Goal: Browse casually: Explore the website without a specific task or goal

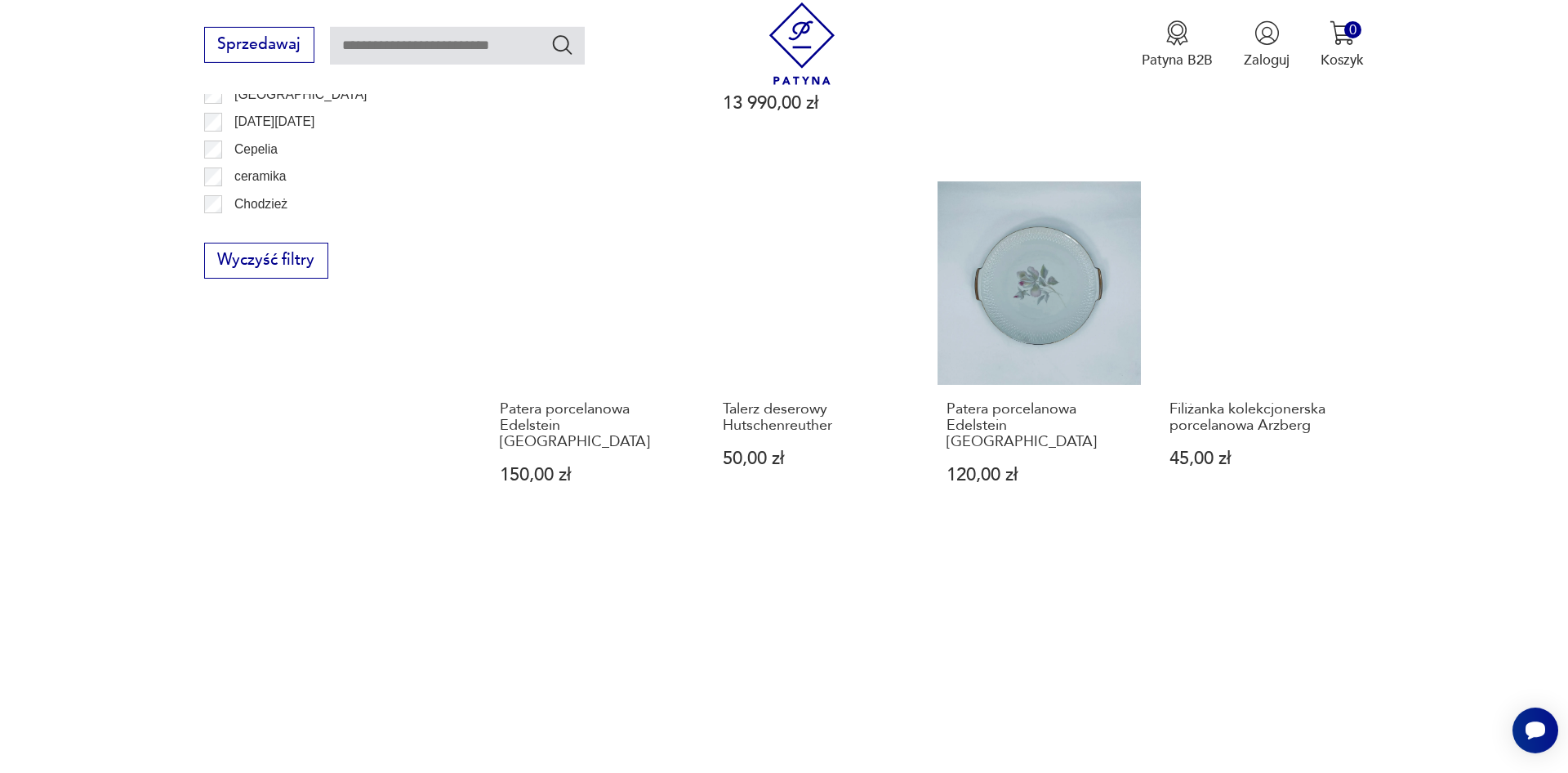
scroll to position [1612, 0]
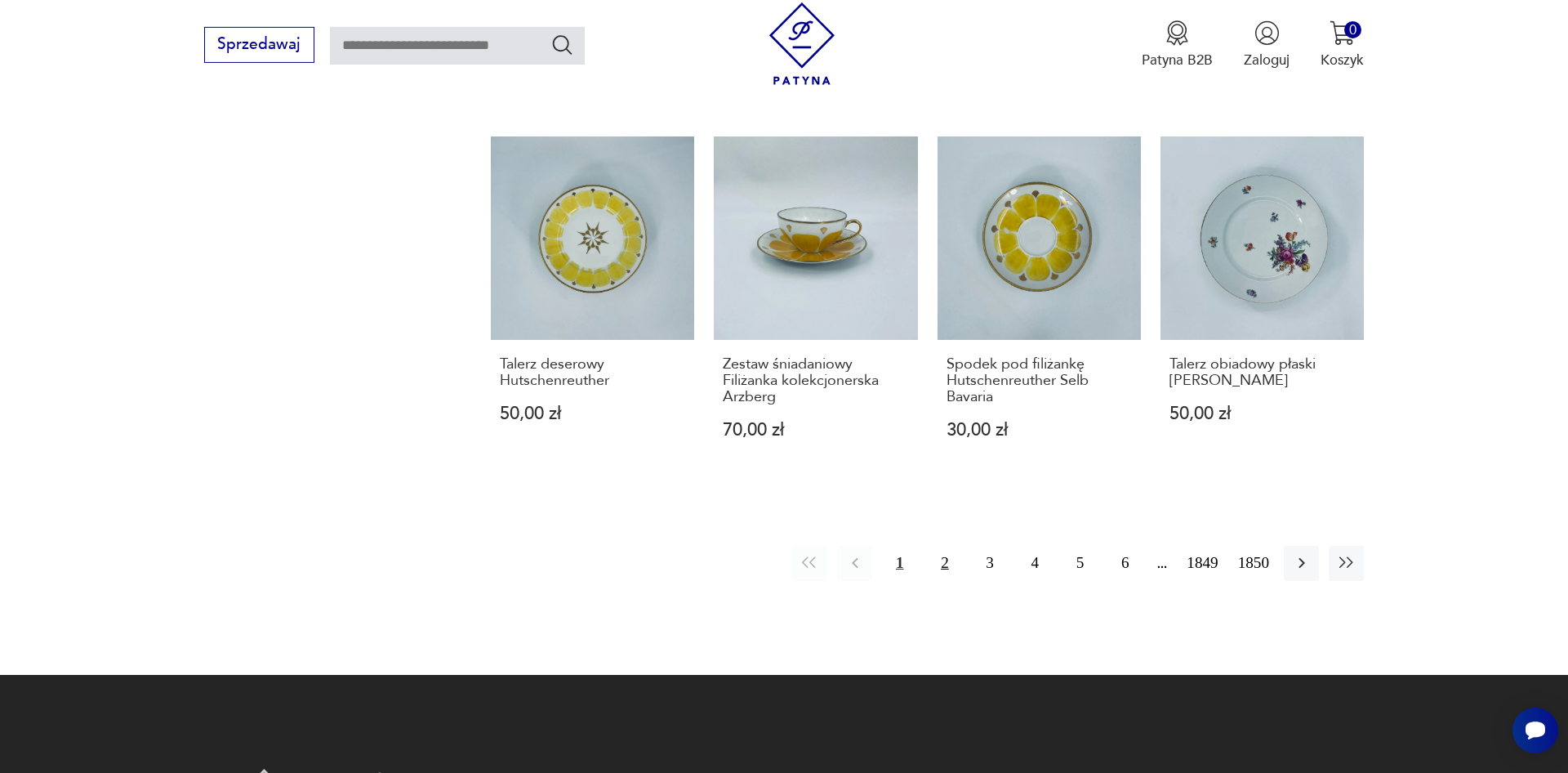
click at [946, 546] on button "2" at bounding box center [945, 563] width 35 height 35
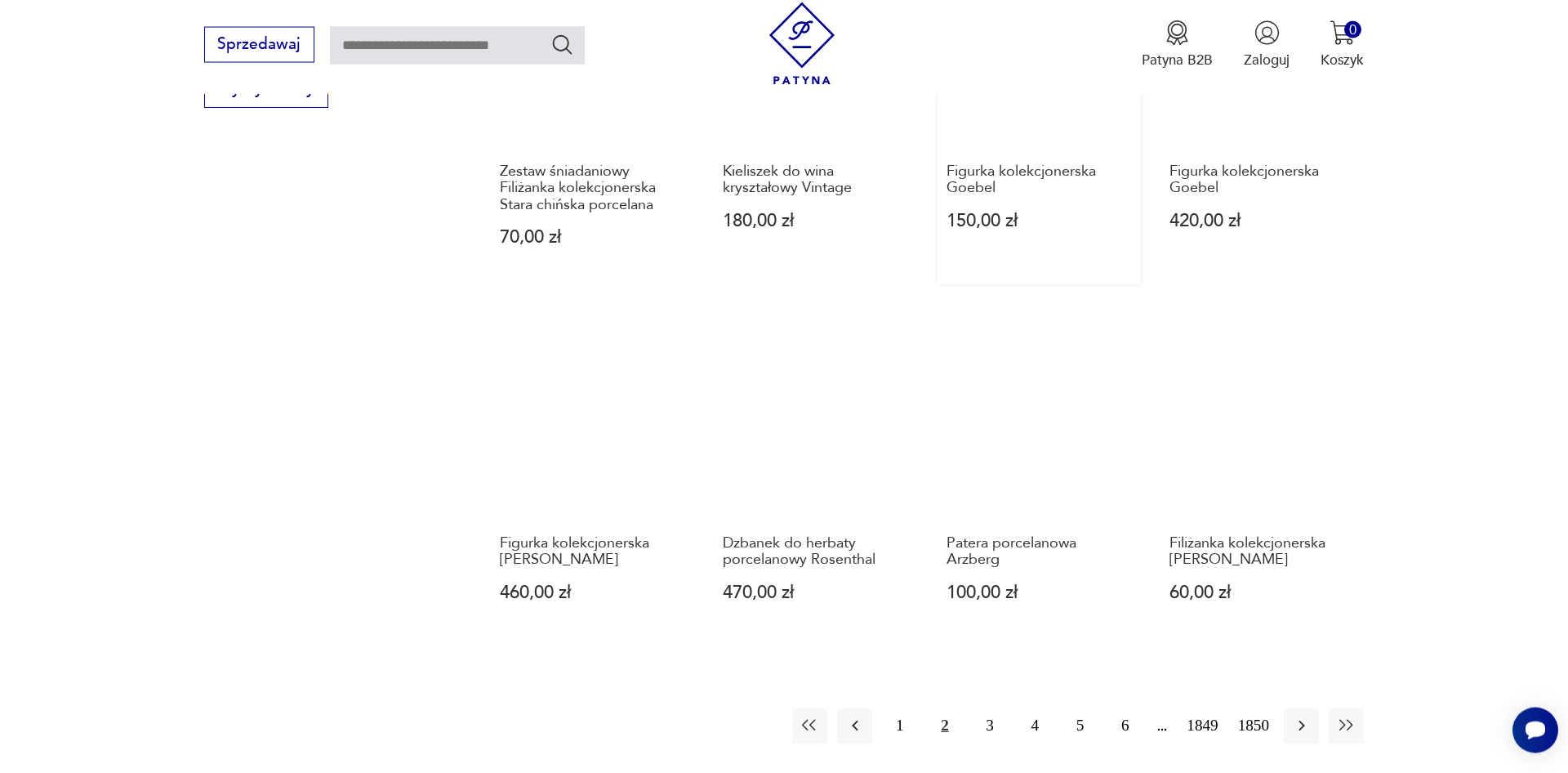
scroll to position [1445, 0]
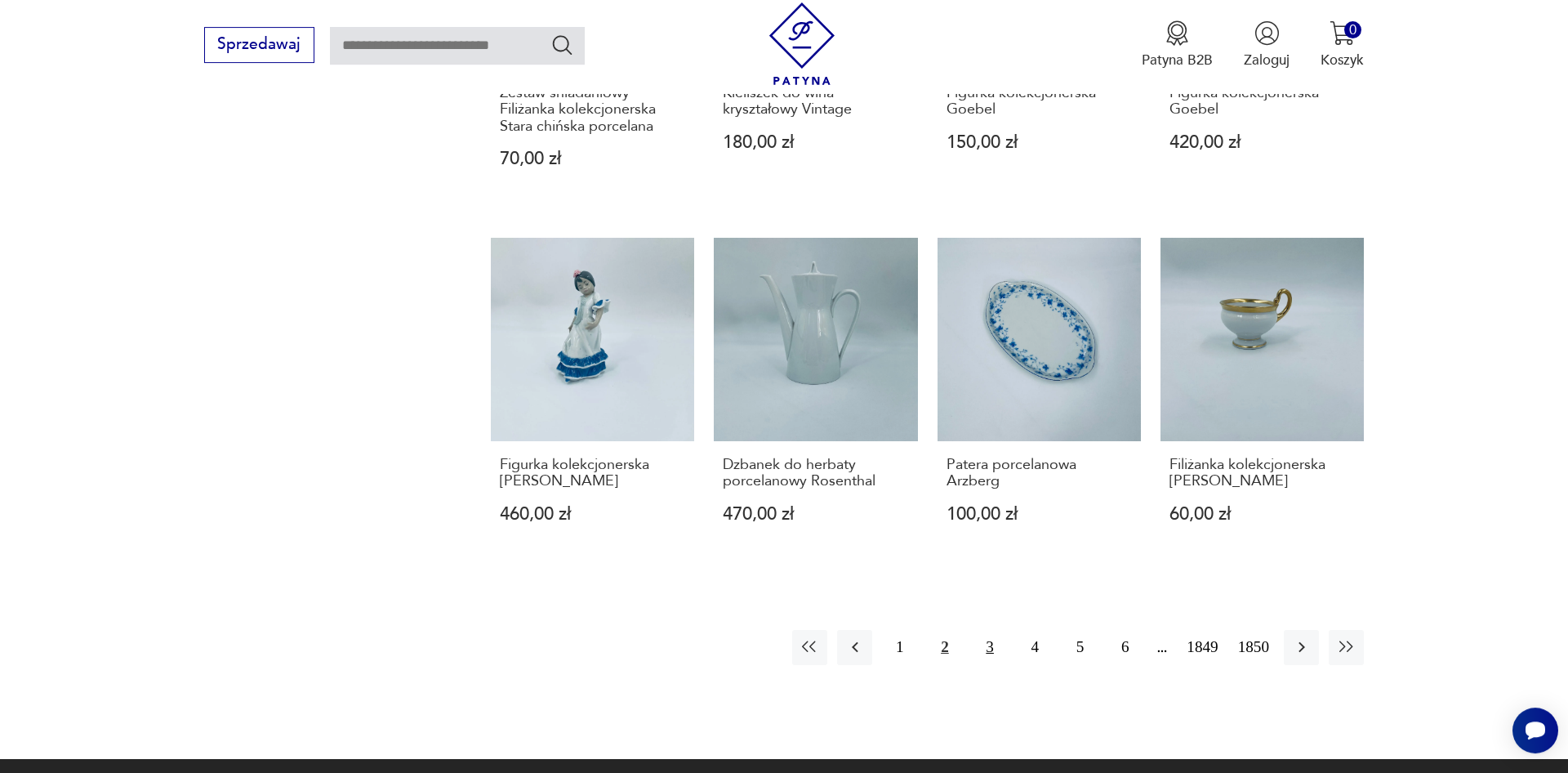
click at [984, 651] on button "3" at bounding box center [990, 648] width 35 height 35
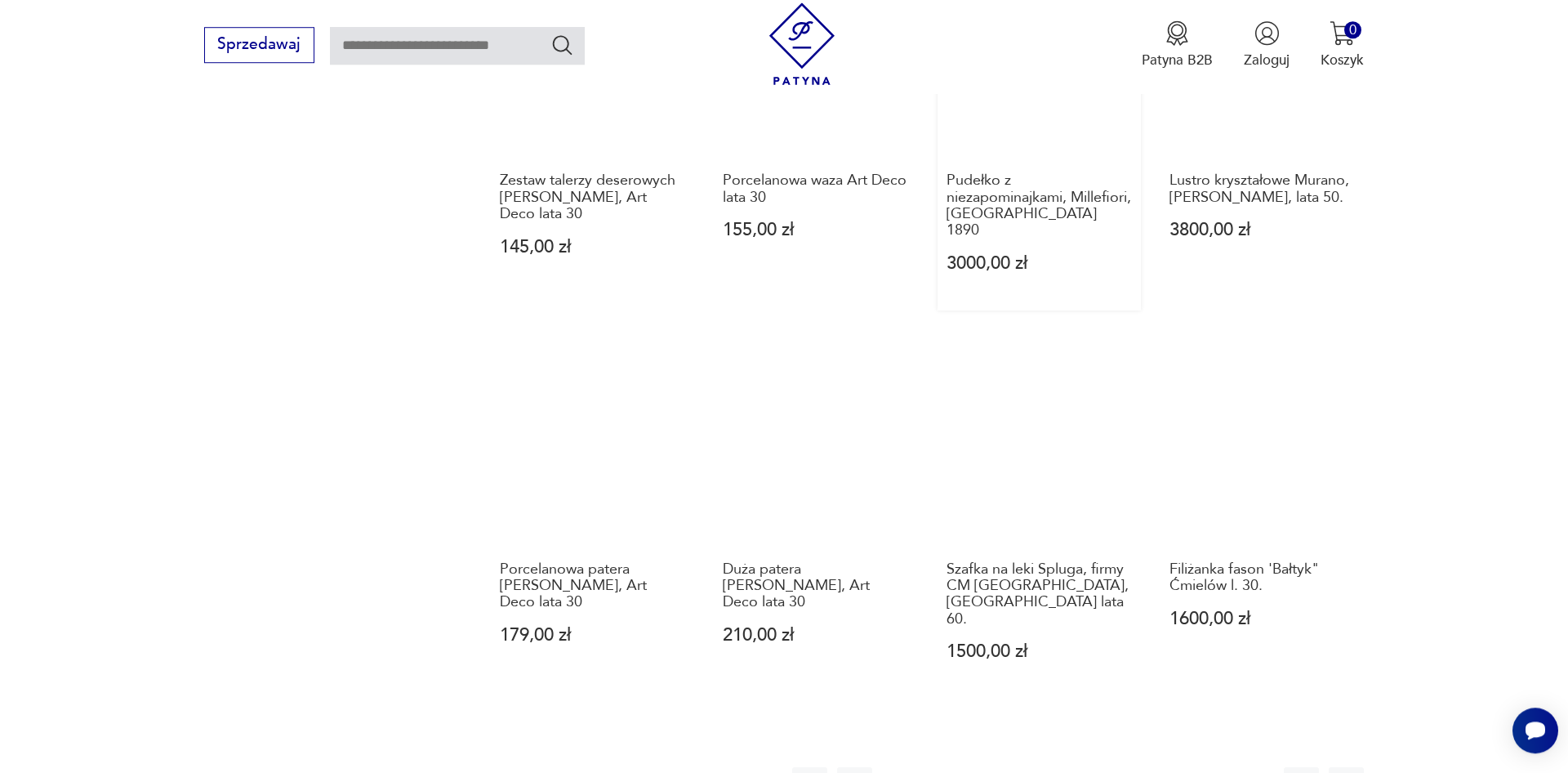
scroll to position [1445, 0]
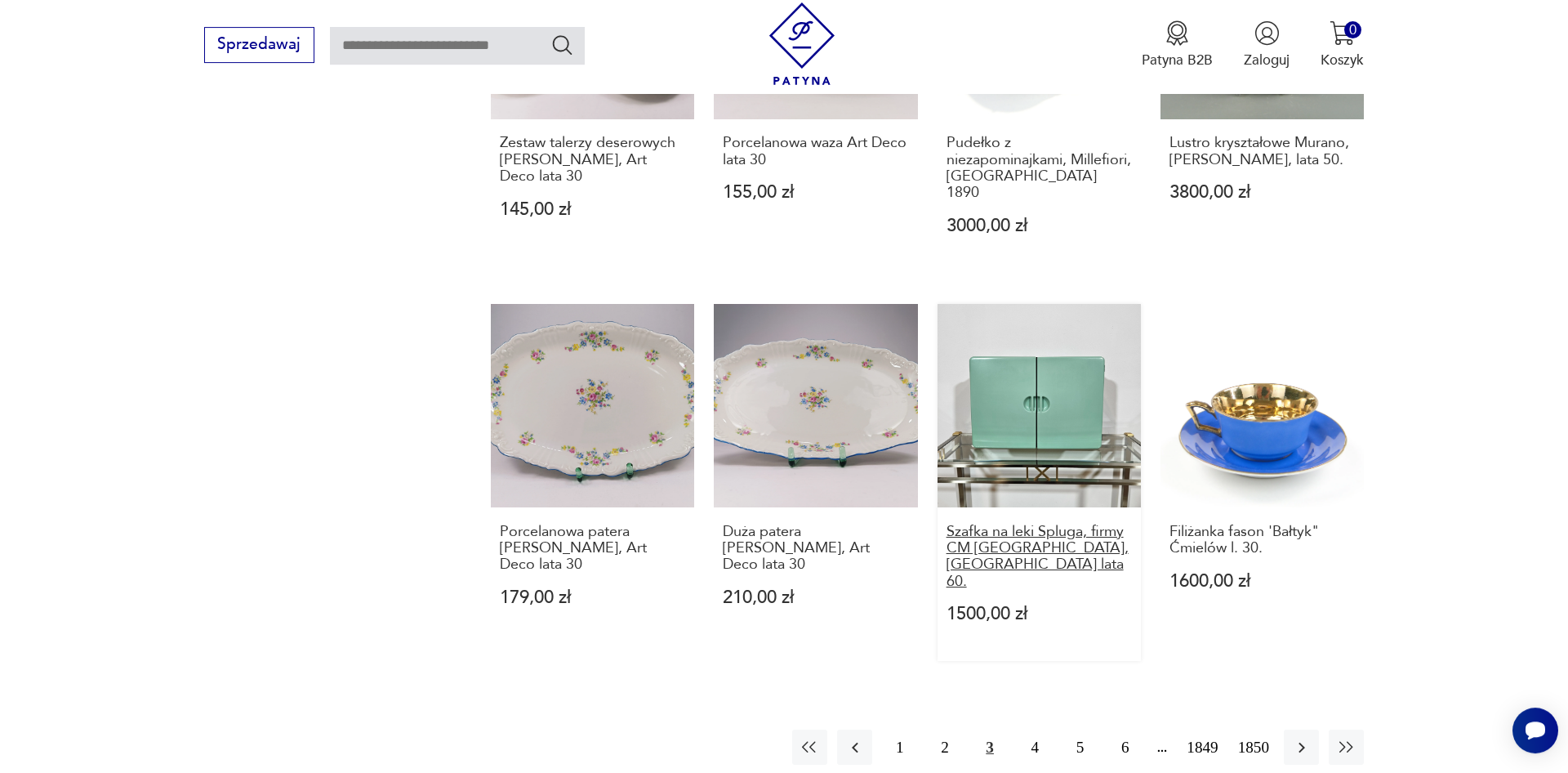
click at [1024, 524] on h3 "Szafka na leki Spluga, firmy CM [GEOGRAPHIC_DATA], [GEOGRAPHIC_DATA] lata 60." at bounding box center [1039, 557] width 186 height 67
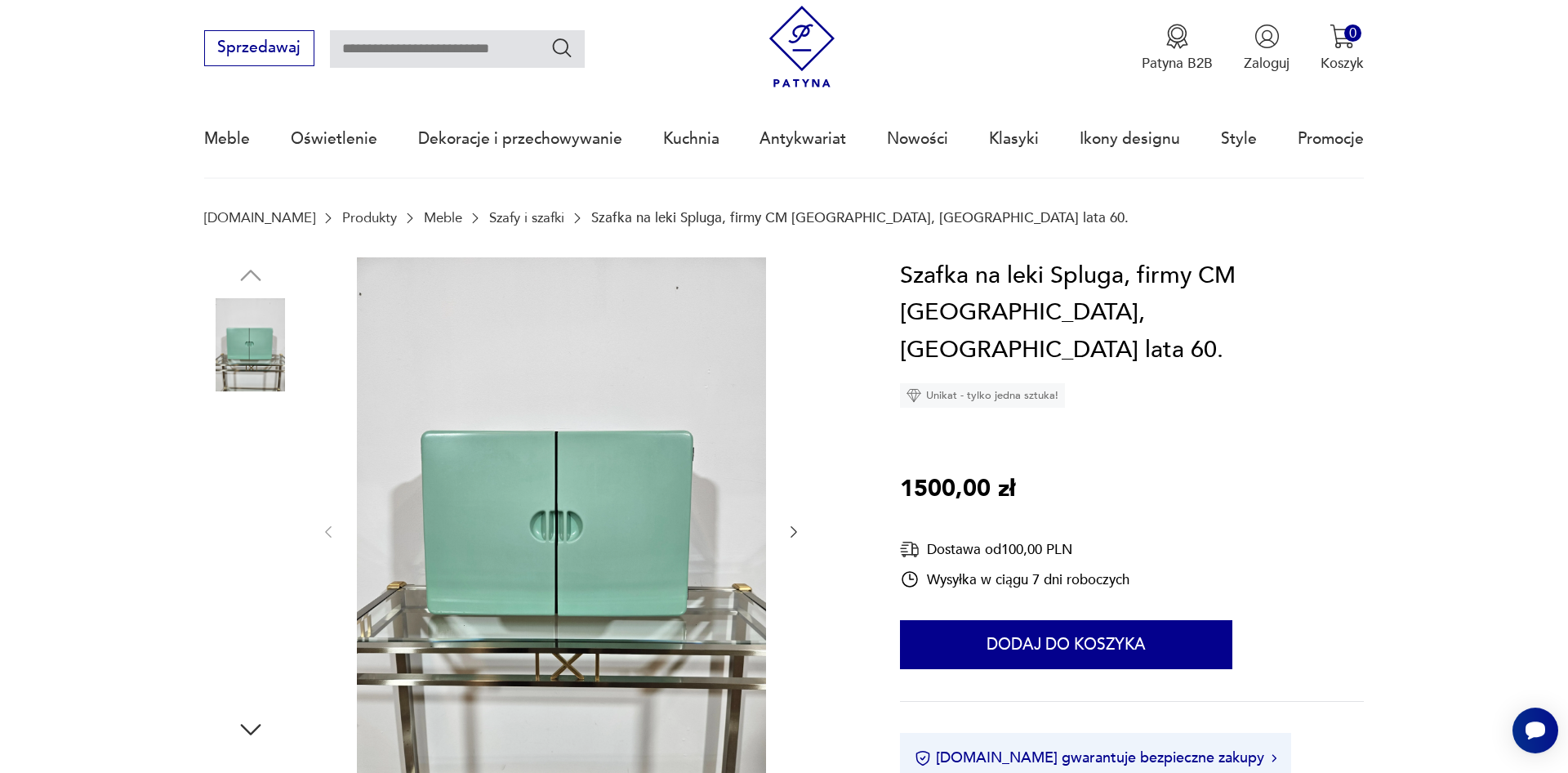
scroll to position [84, 0]
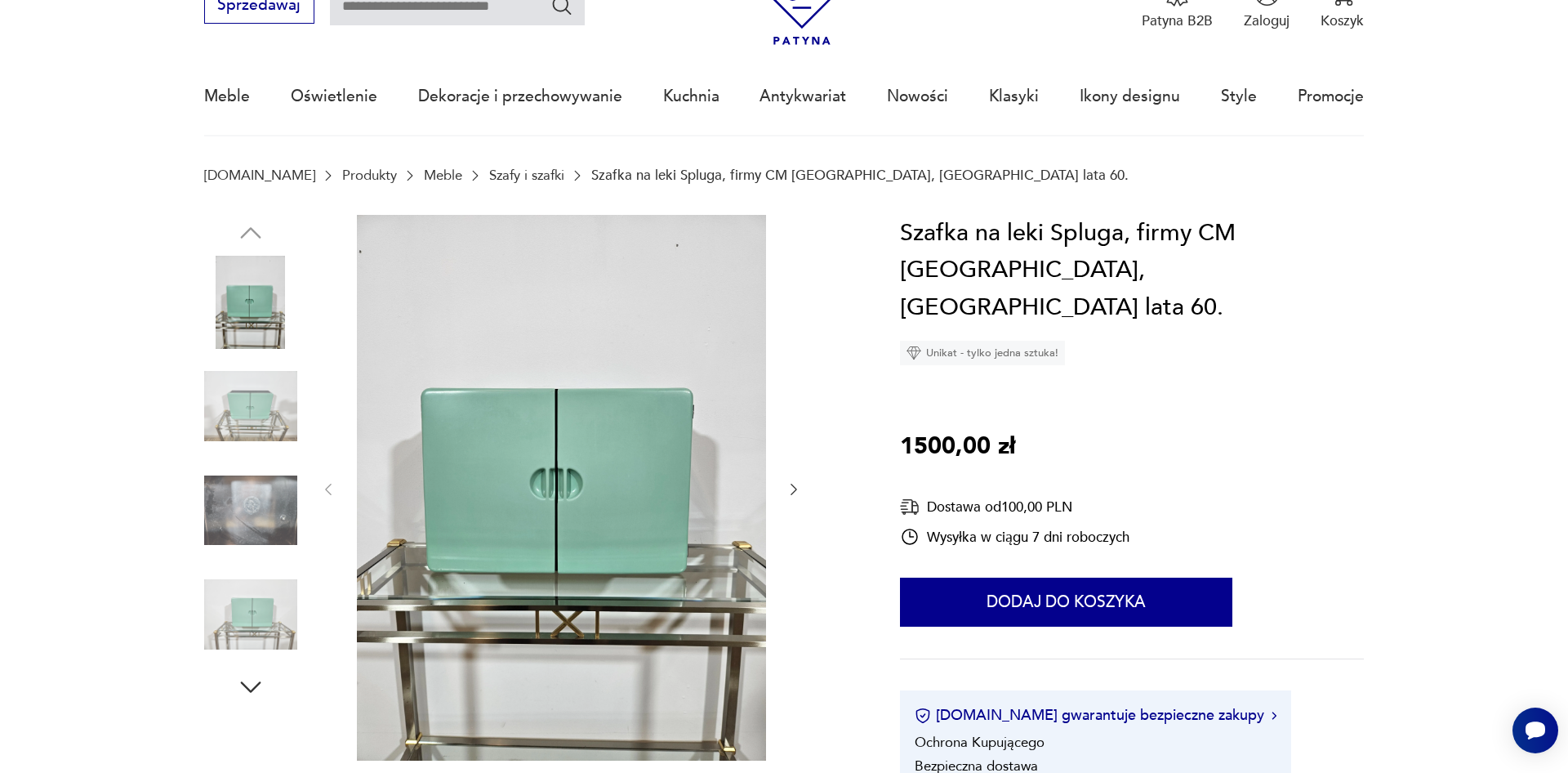
click at [792, 491] on icon "button" at bounding box center [794, 490] width 17 height 17
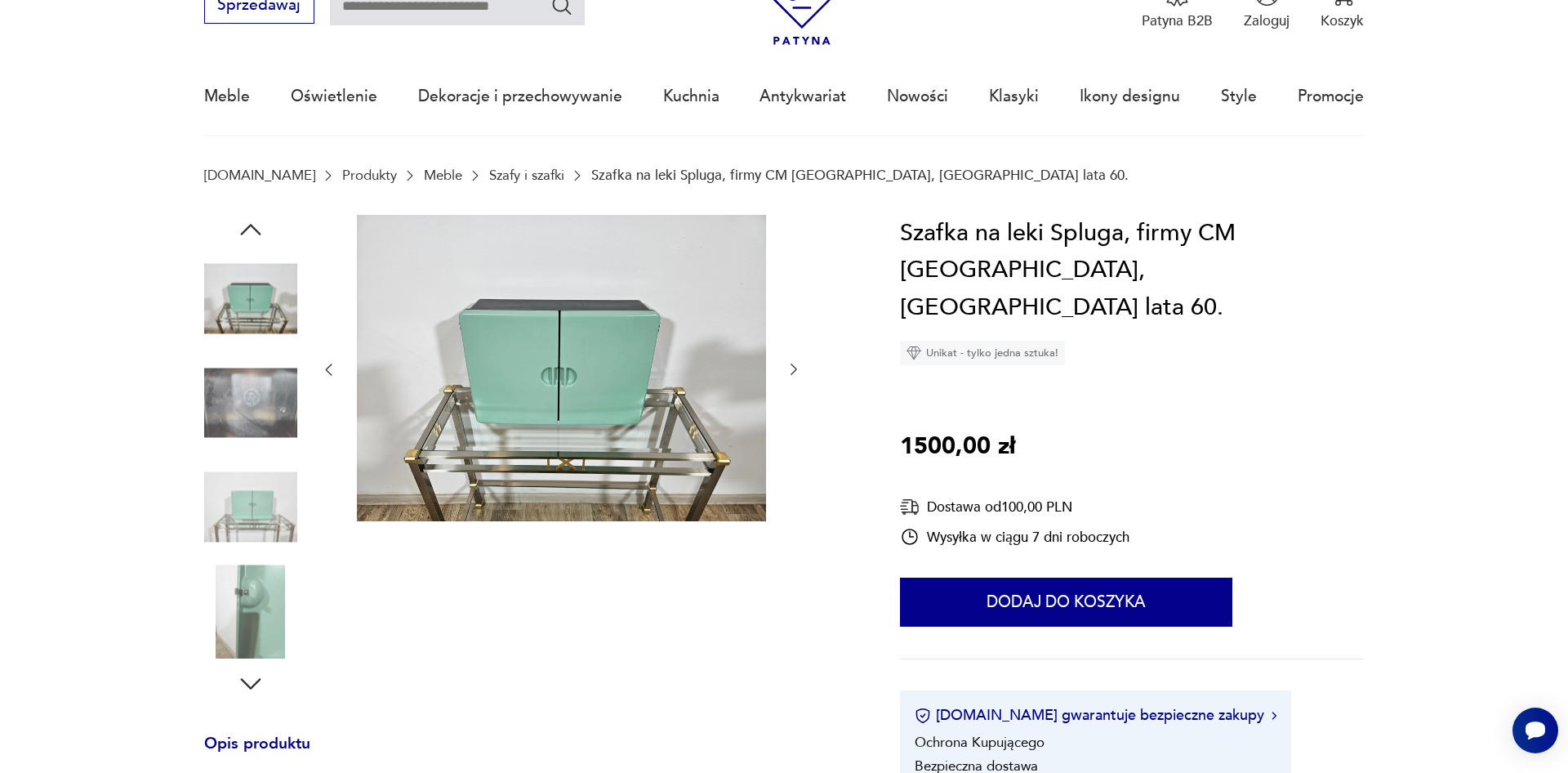
click at [799, 364] on icon "button" at bounding box center [794, 369] width 17 height 17
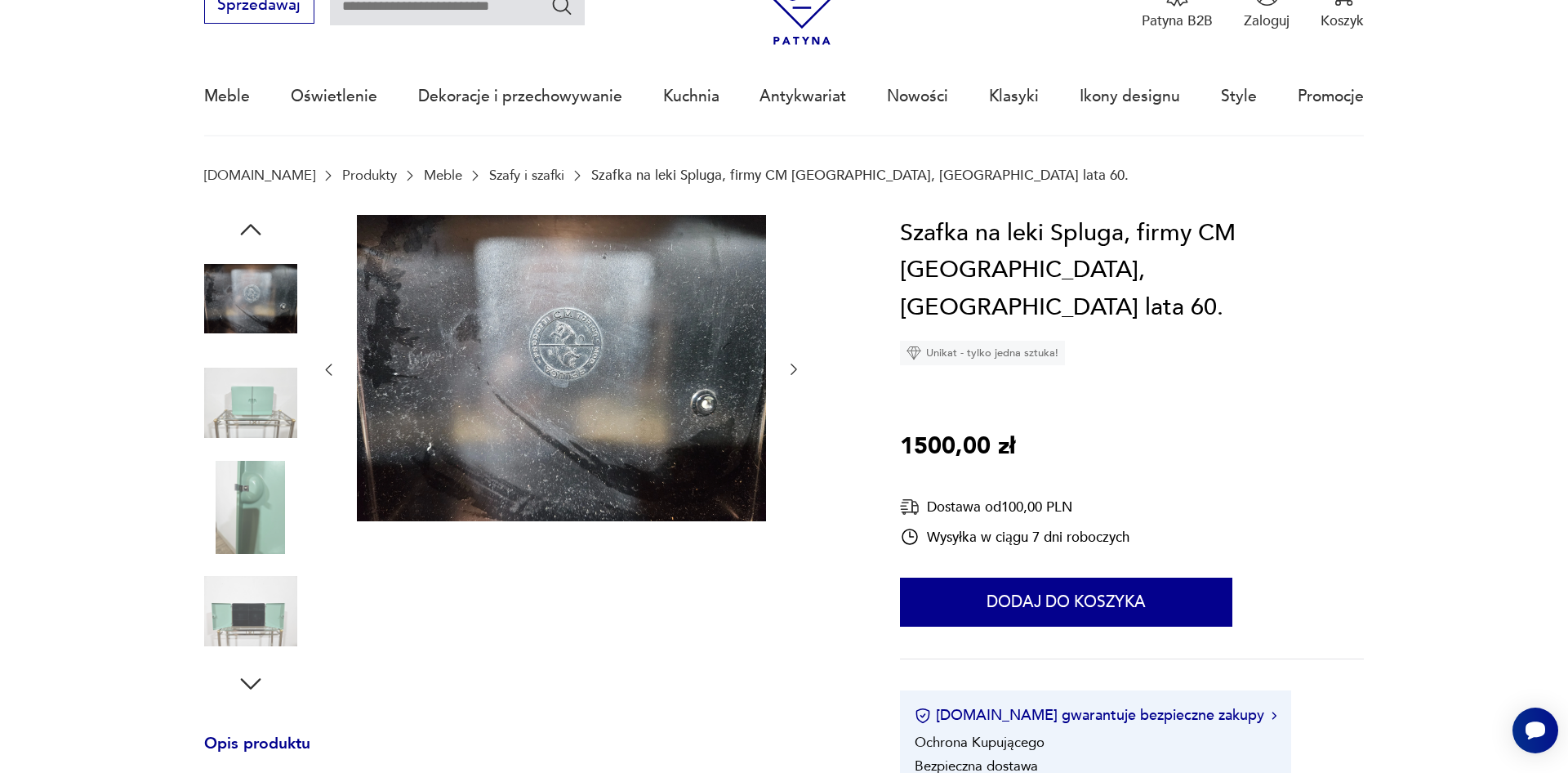
click at [798, 374] on icon "button" at bounding box center [794, 369] width 17 height 17
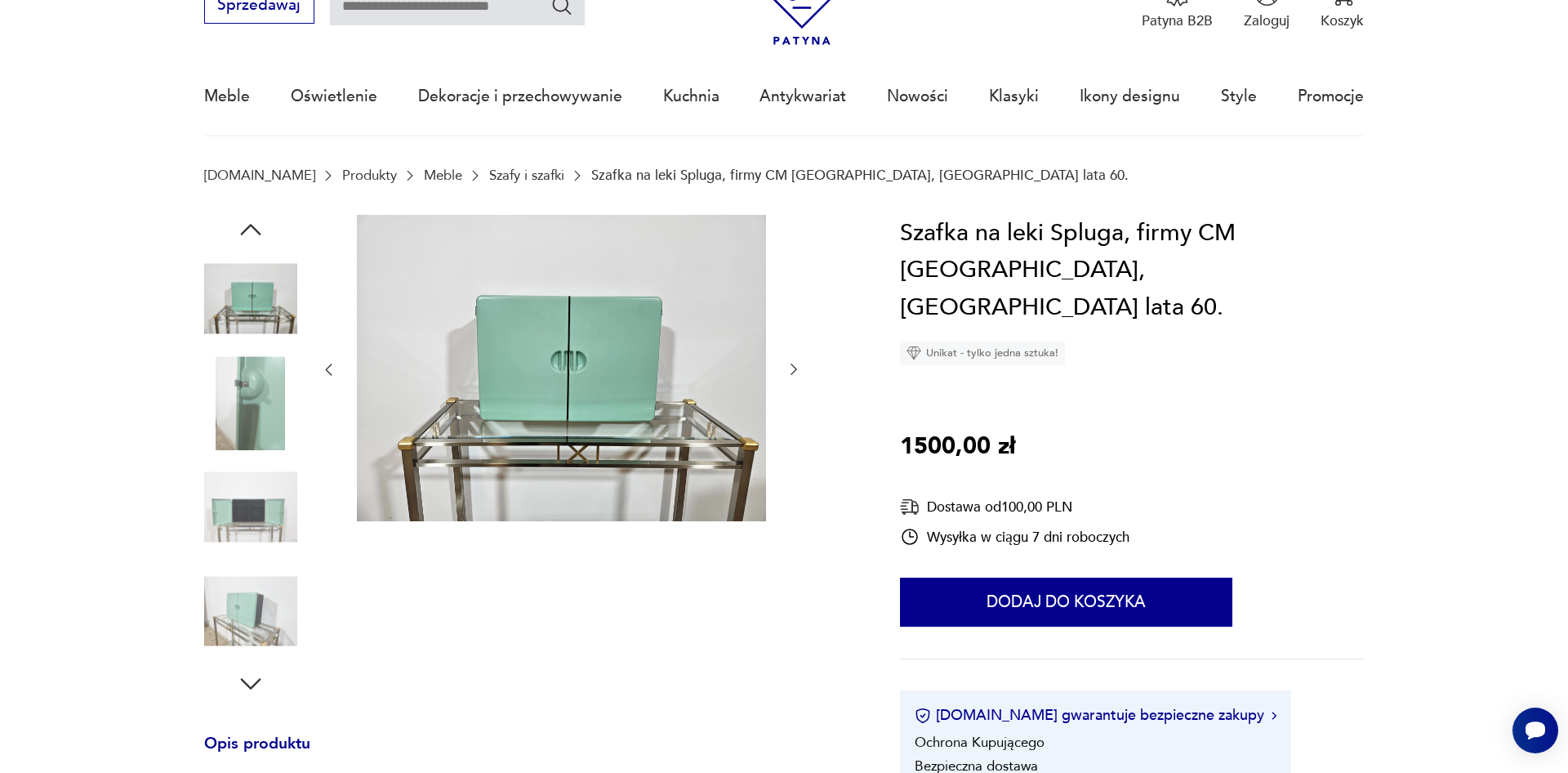
click at [798, 374] on icon "button" at bounding box center [794, 369] width 17 height 17
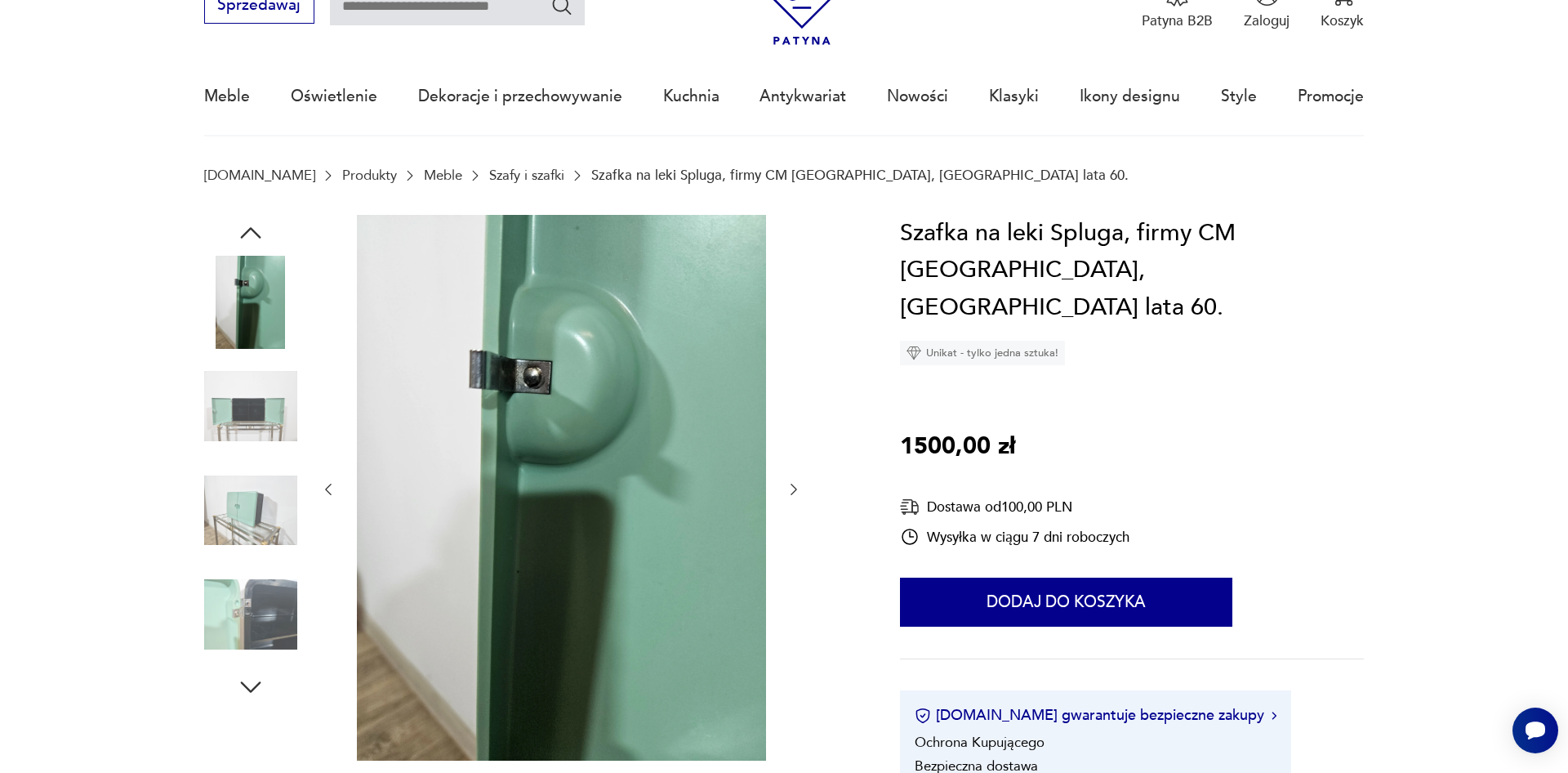
click at [798, 374] on div at bounding box center [561, 490] width 482 height 550
click at [797, 493] on icon "button" at bounding box center [794, 490] width 17 height 17
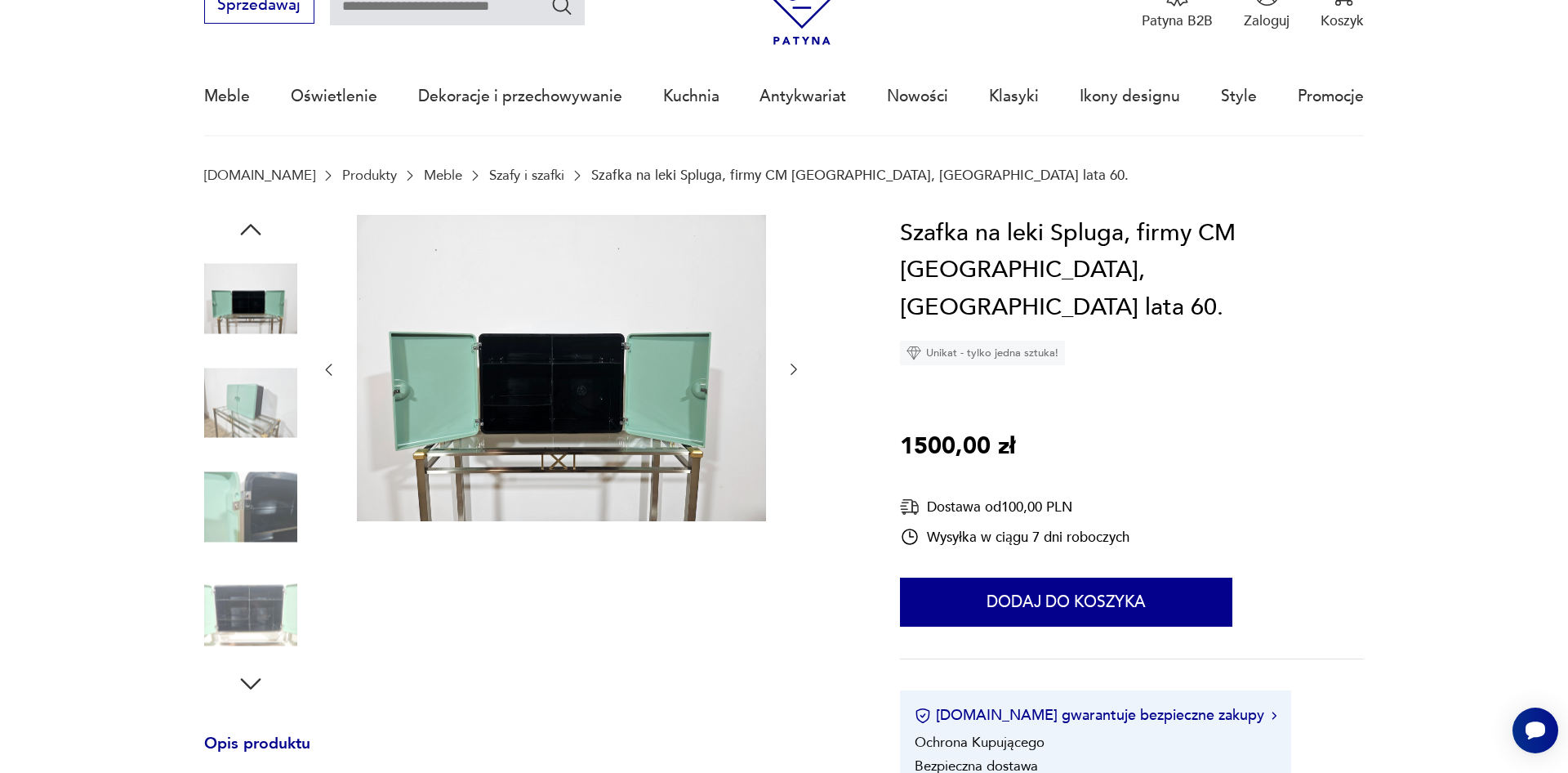
click at [793, 369] on icon "button" at bounding box center [794, 369] width 17 height 17
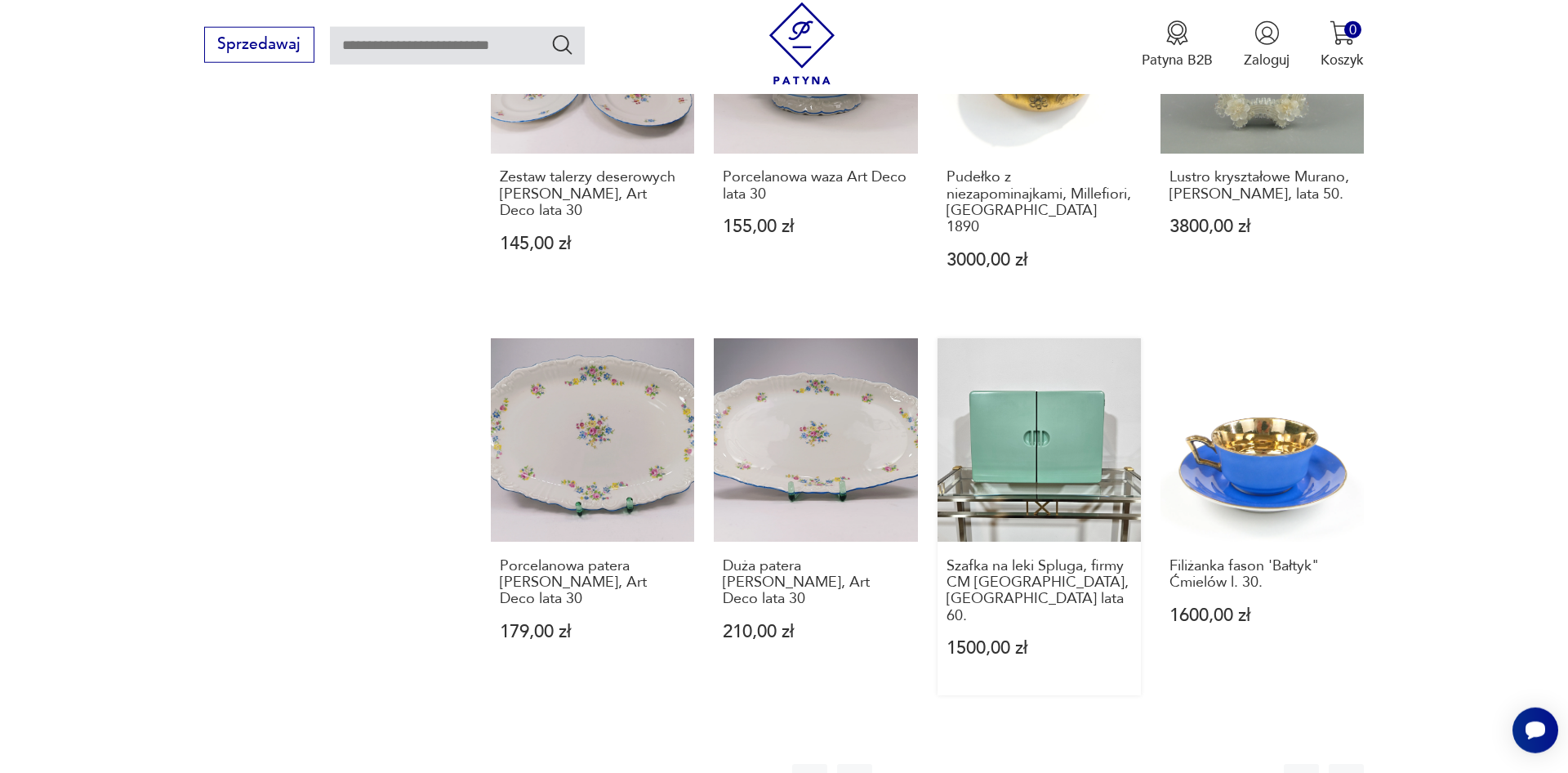
scroll to position [1452, 0]
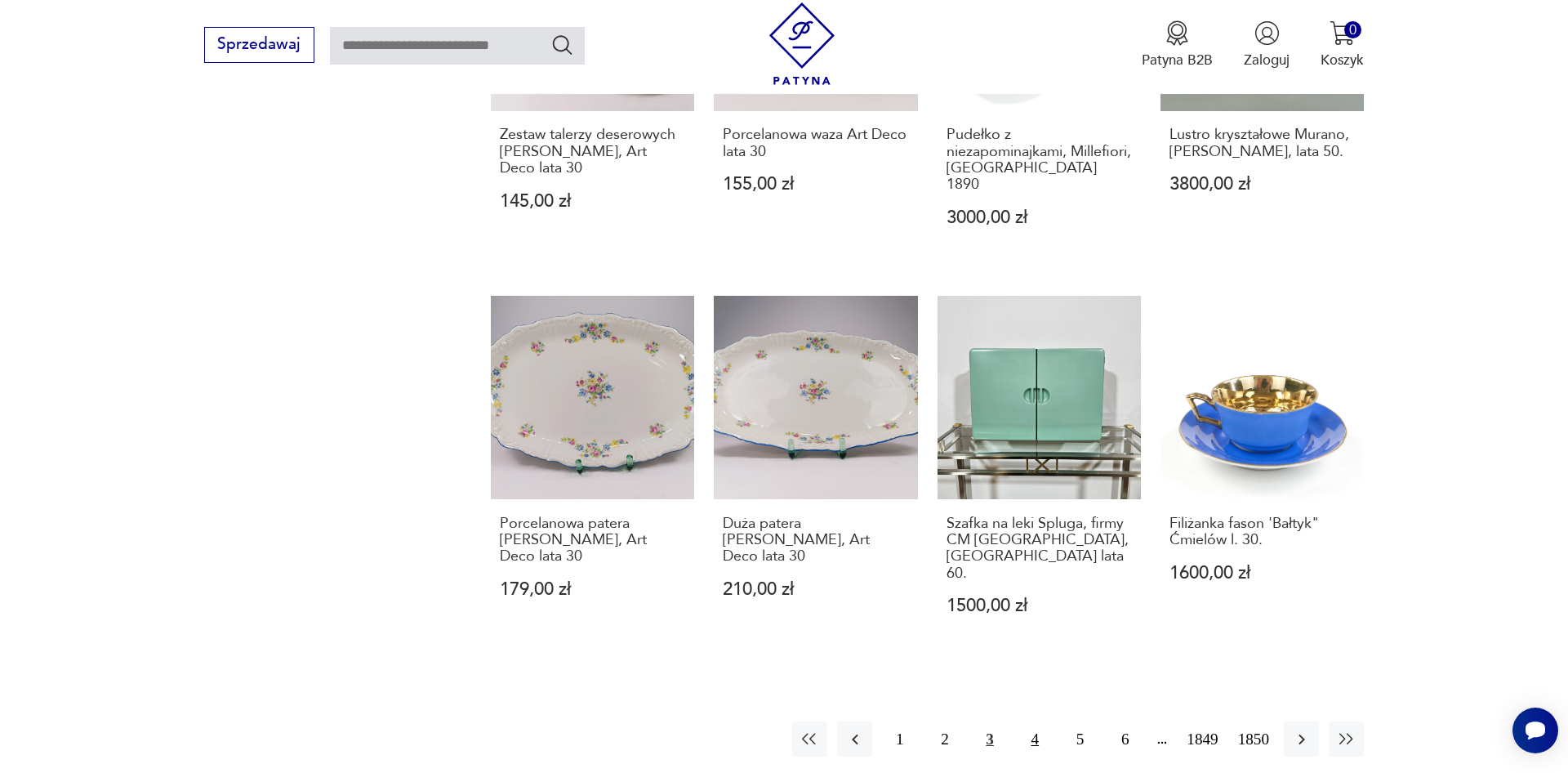
click at [1039, 721] on button "4" at bounding box center [1035, 739] width 35 height 35
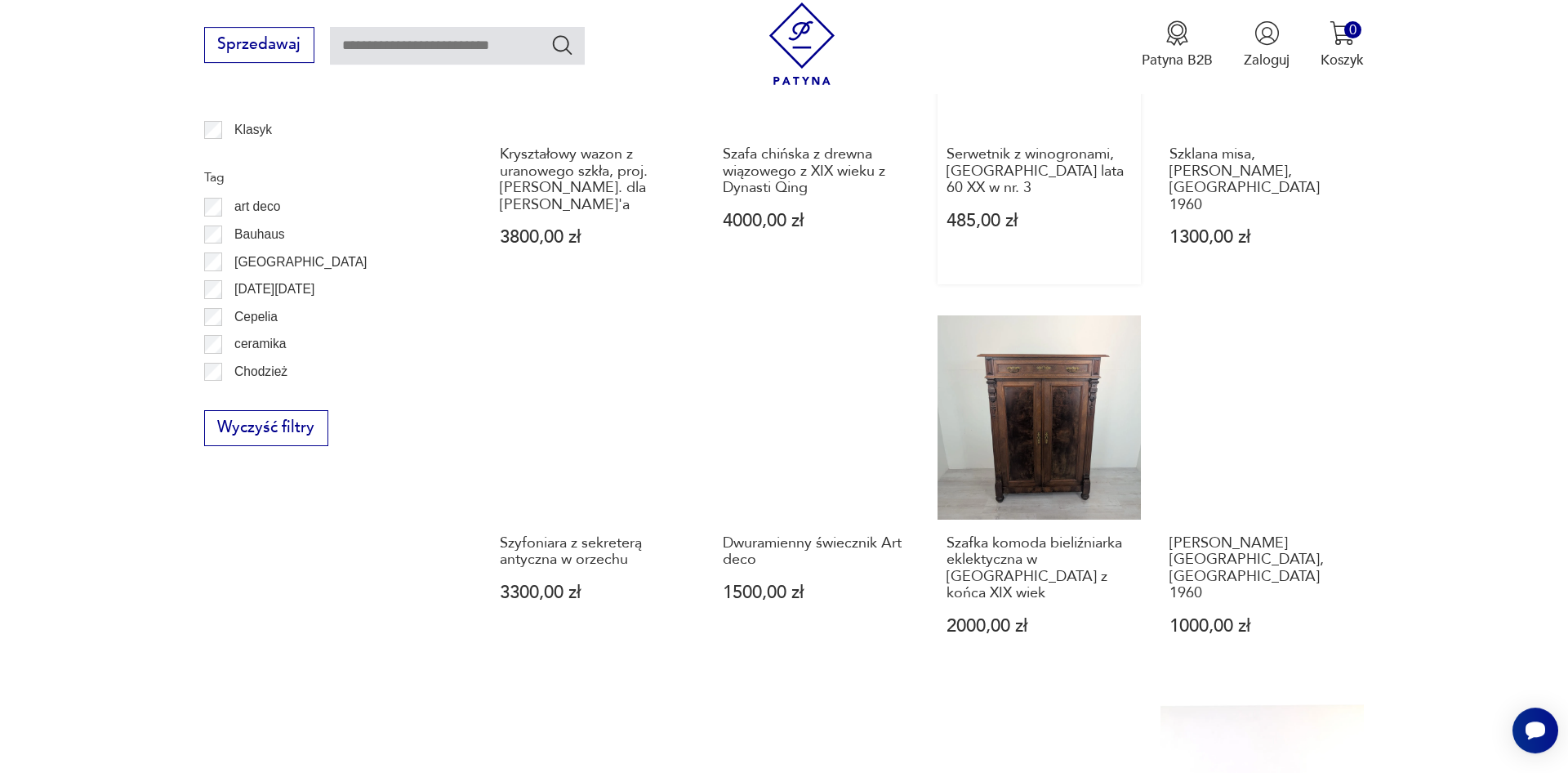
scroll to position [1445, 0]
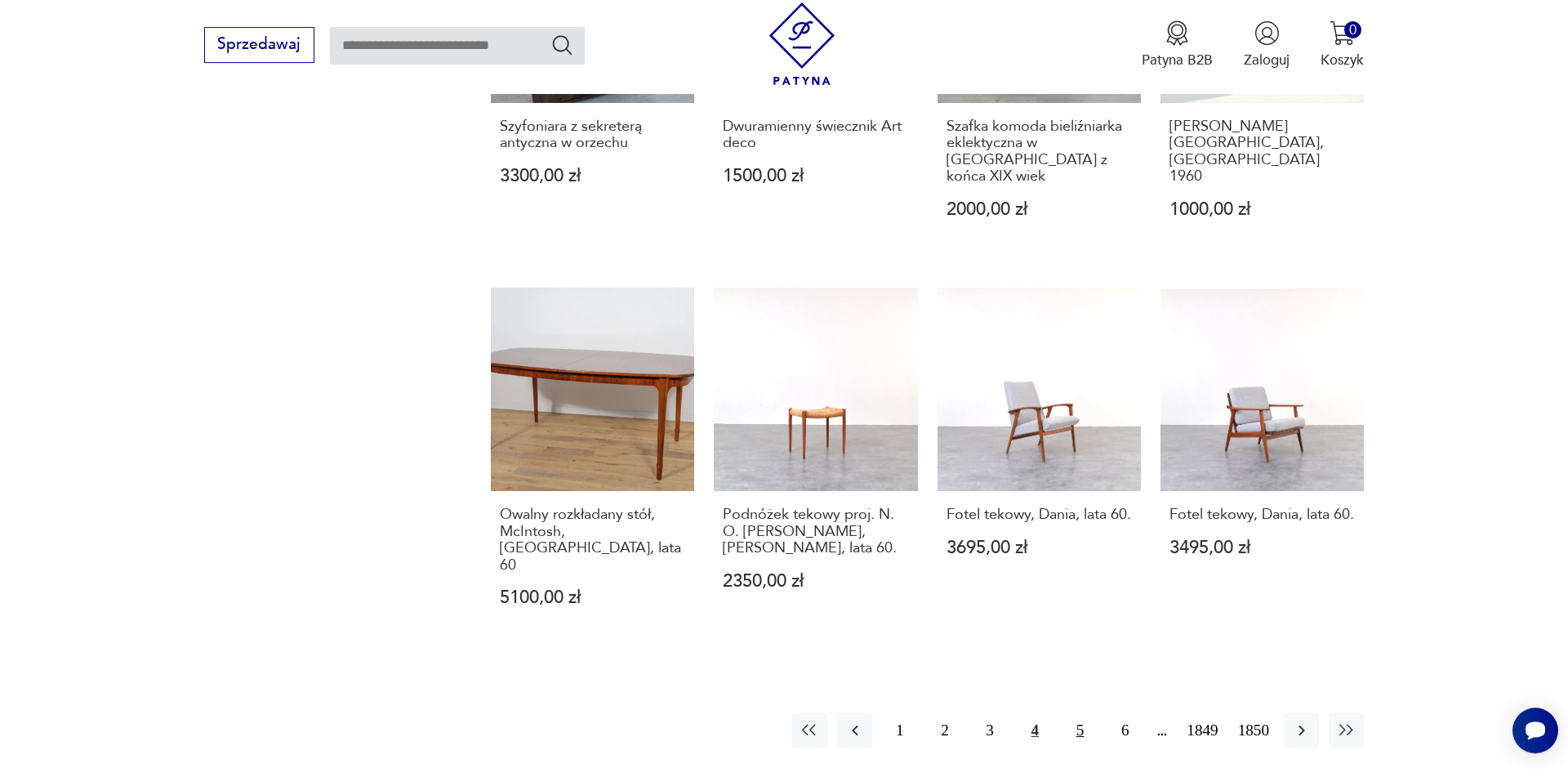
click at [1079, 713] on button "5" at bounding box center [1080, 730] width 35 height 35
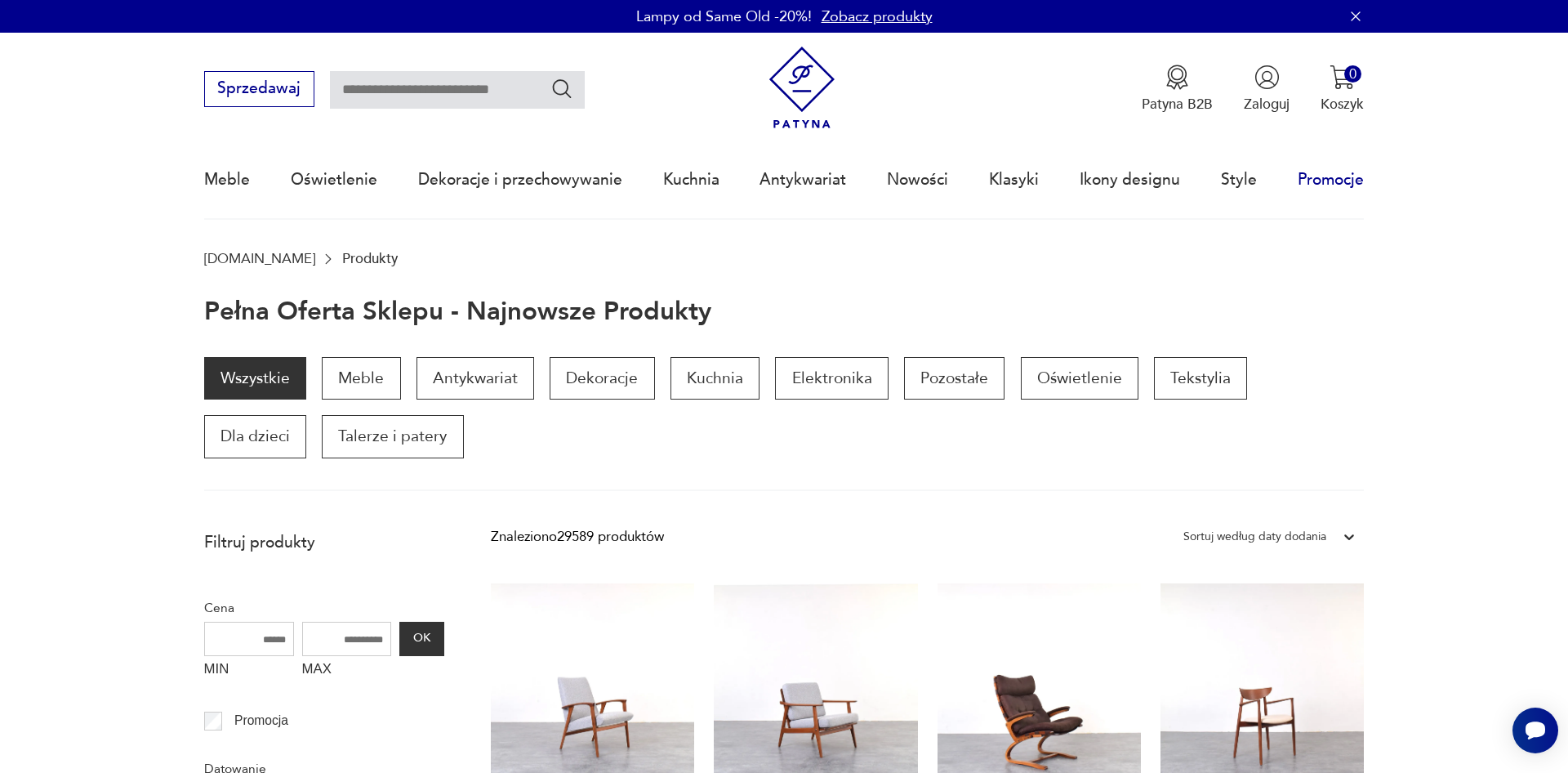
click at [1349, 186] on link "Promocje" at bounding box center [1331, 180] width 66 height 75
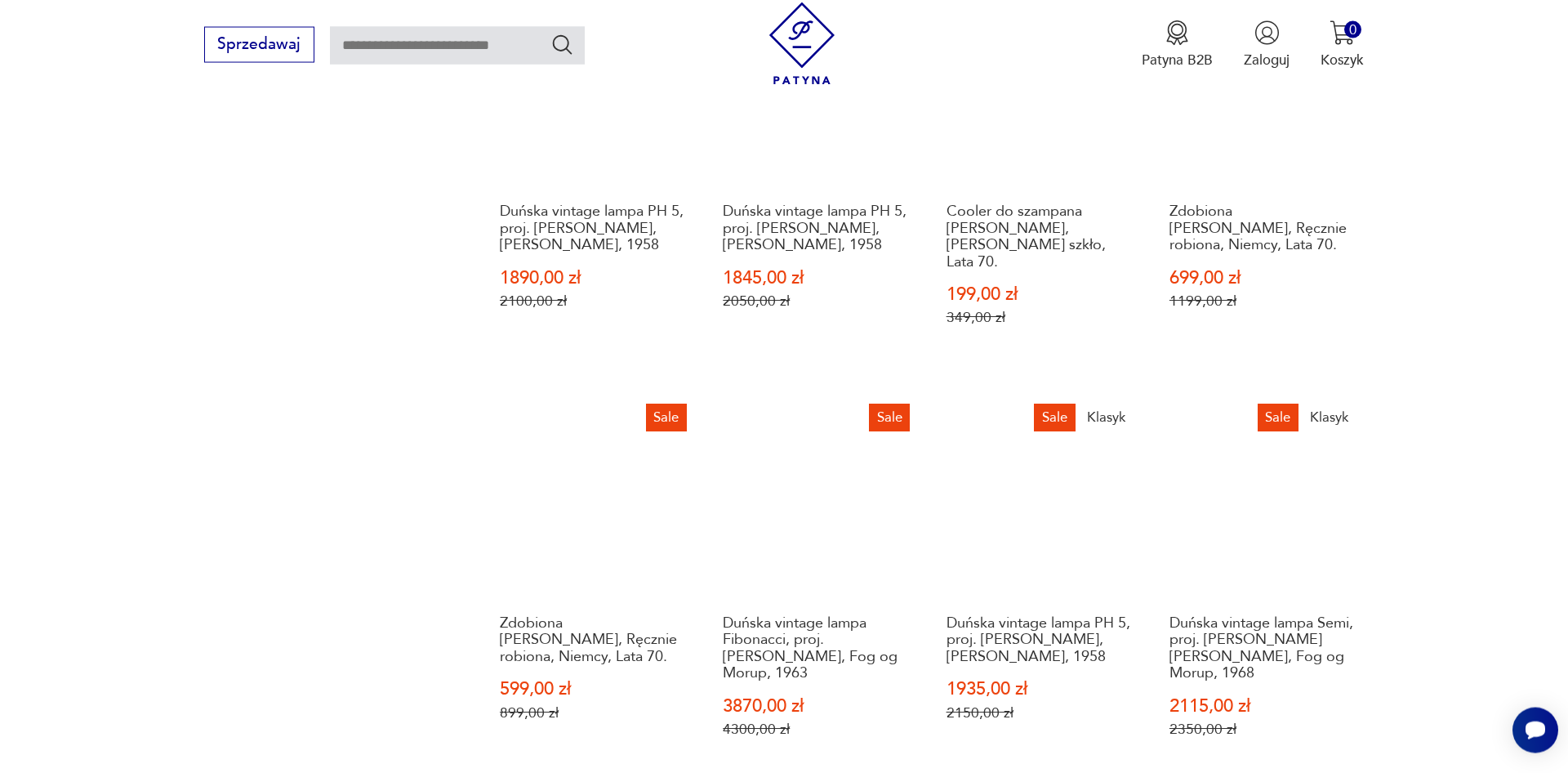
scroll to position [1528, 0]
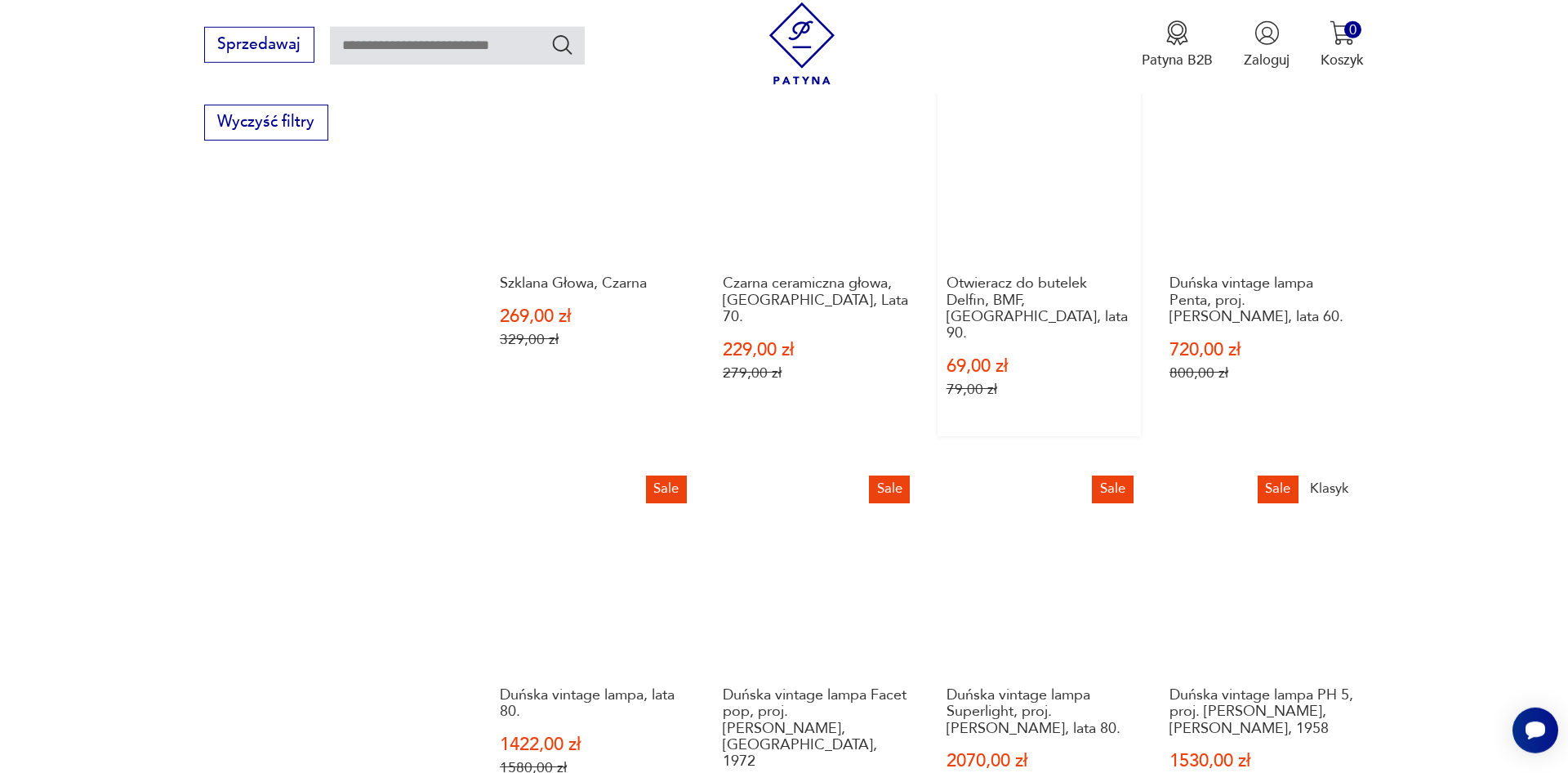
scroll to position [1361, 0]
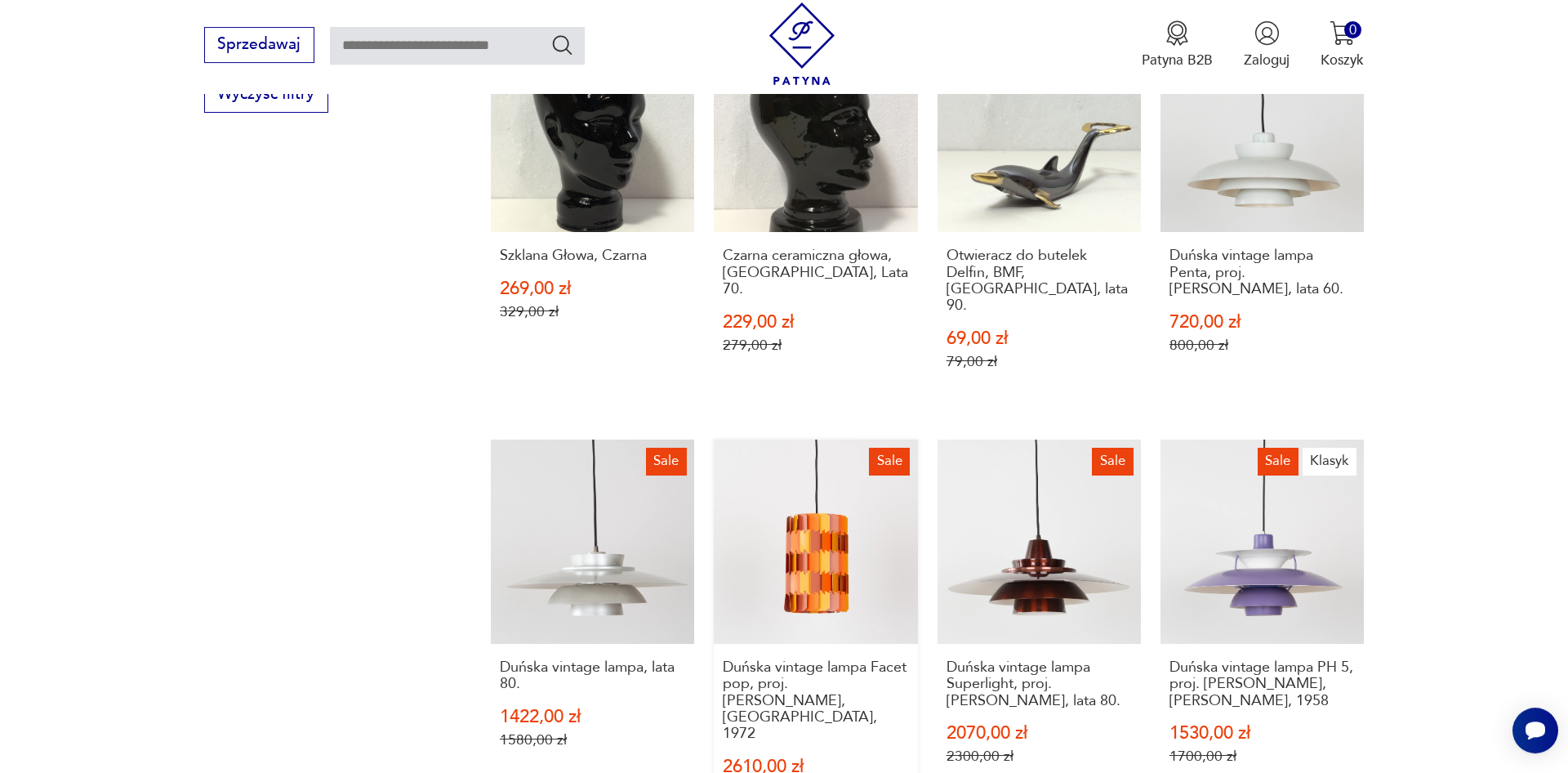
click at [862, 579] on link "Sale Duńska vintage lampa Facet pop, proj. [PERSON_NAME], [GEOGRAPHIC_DATA], 19…" at bounding box center [814, 638] width 203 height 397
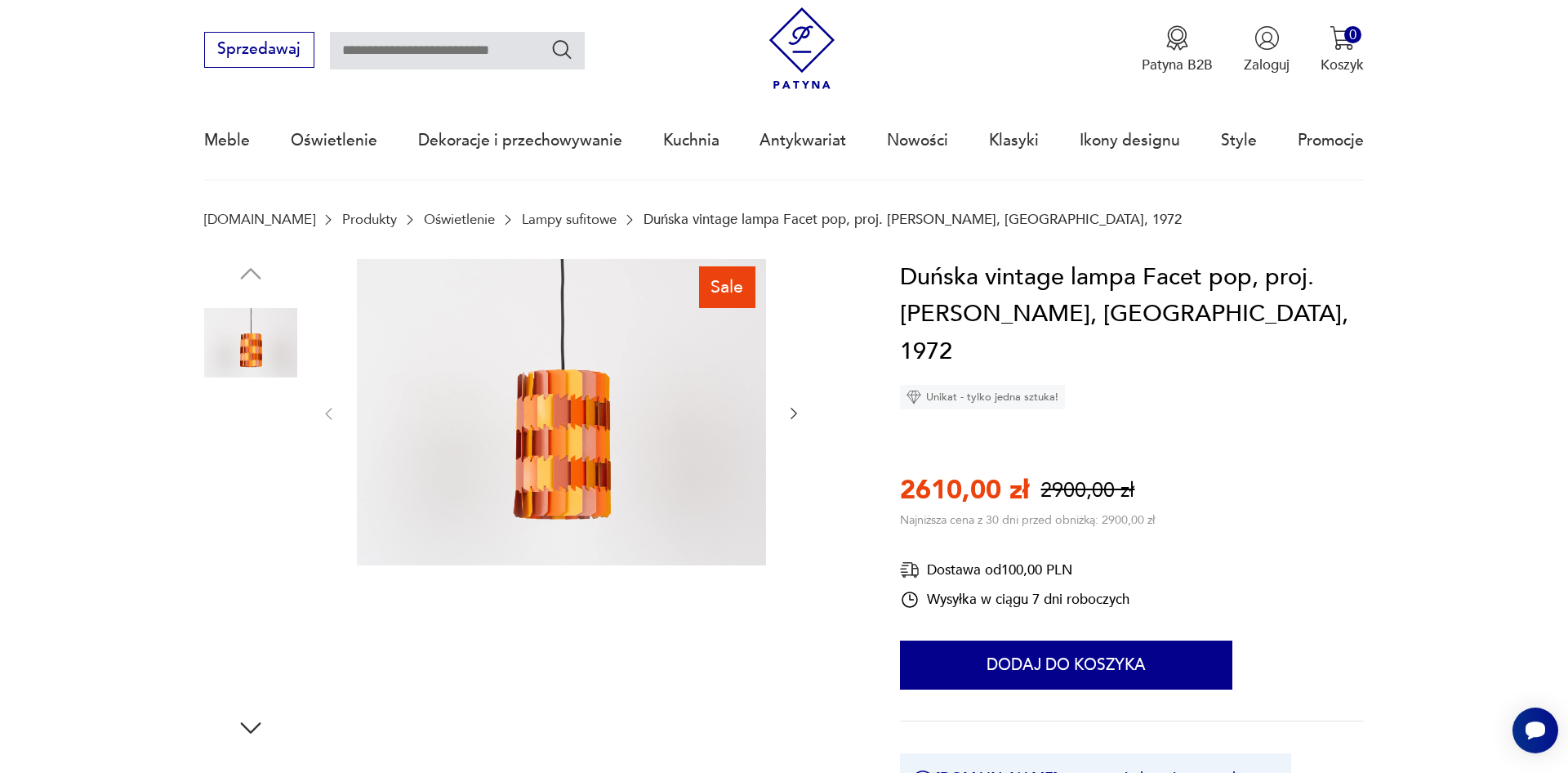
scroll to position [84, 0]
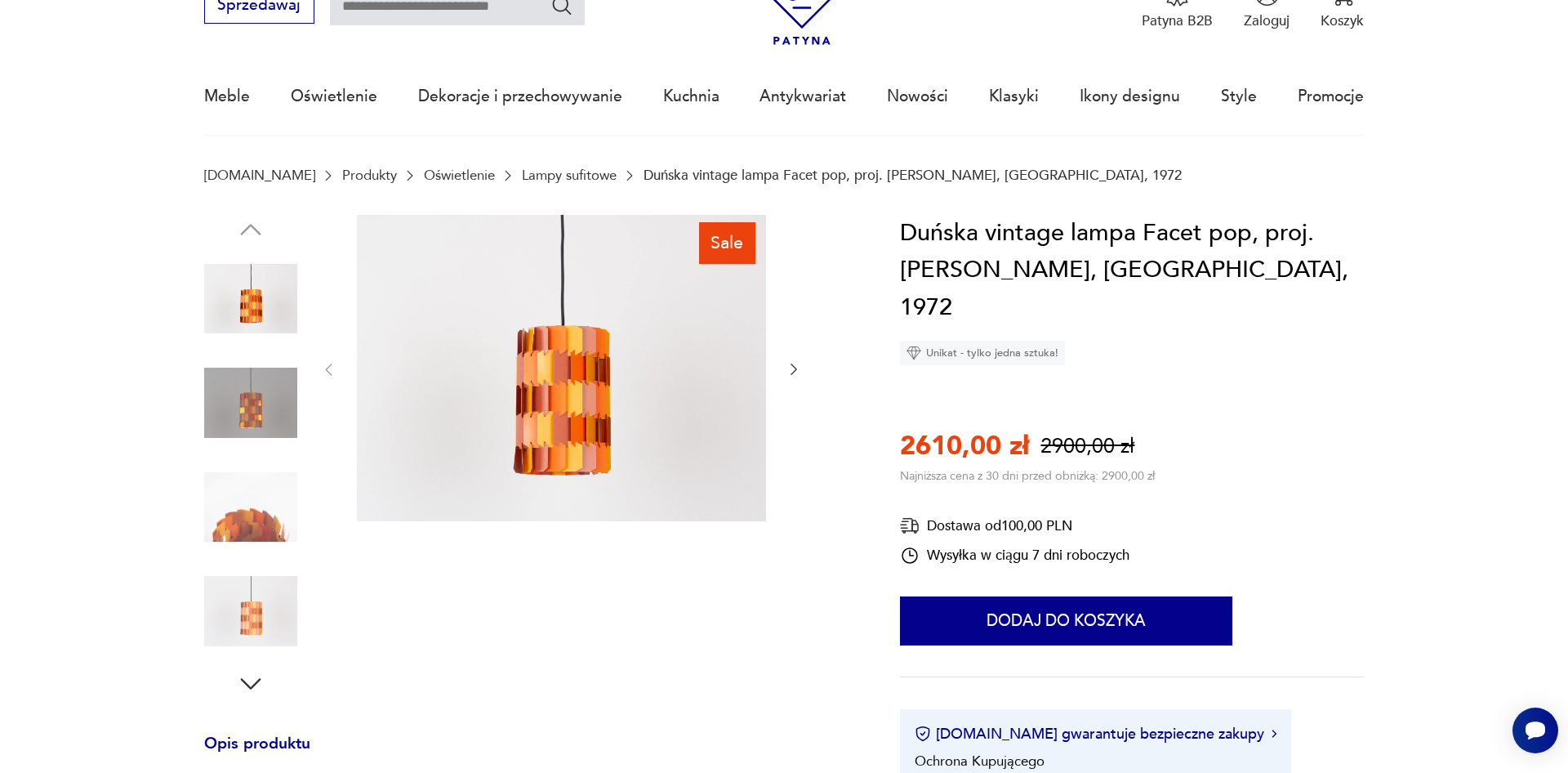
click at [272, 409] on img at bounding box center [250, 402] width 93 height 93
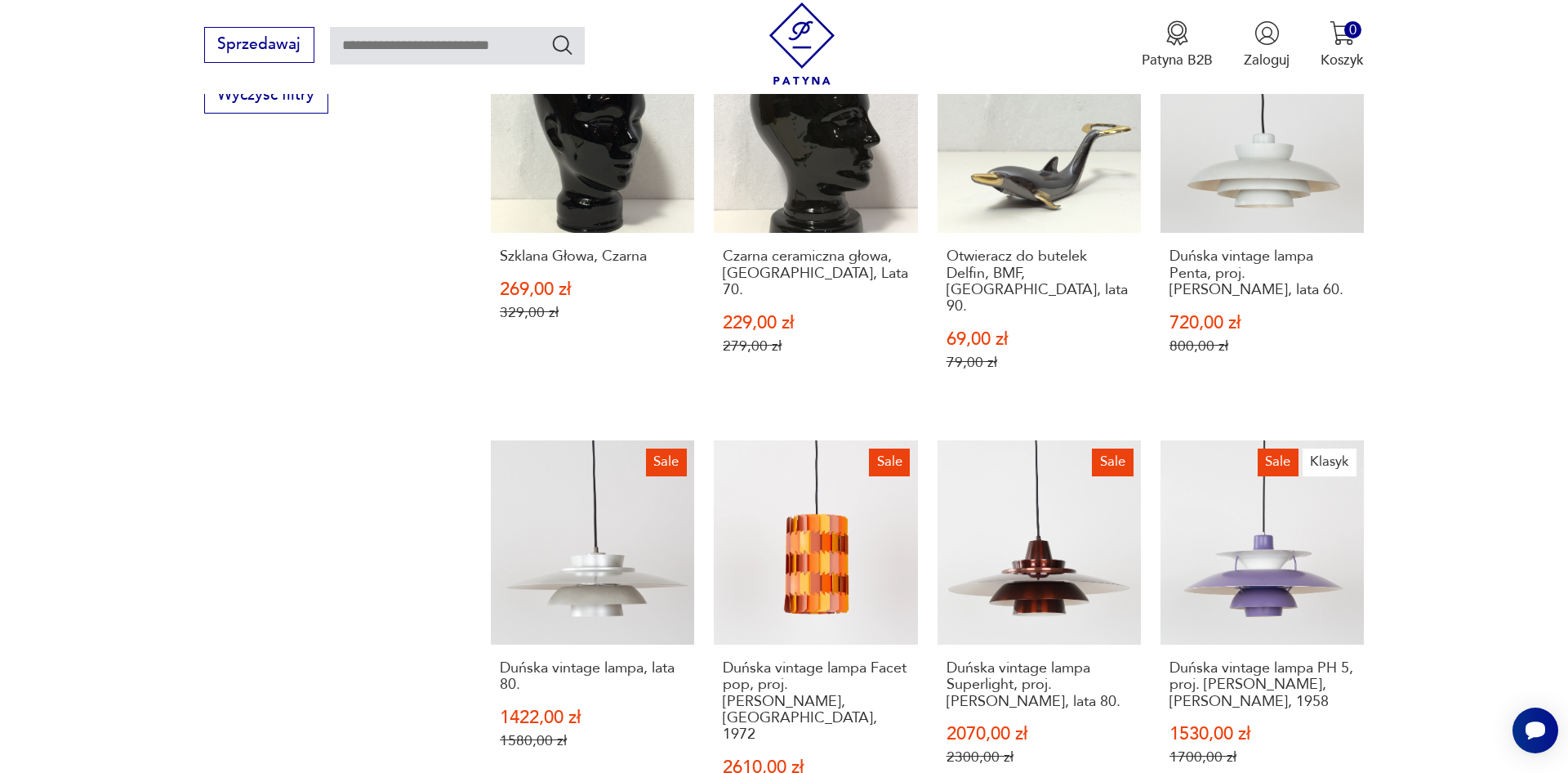
scroll to position [1777, 0]
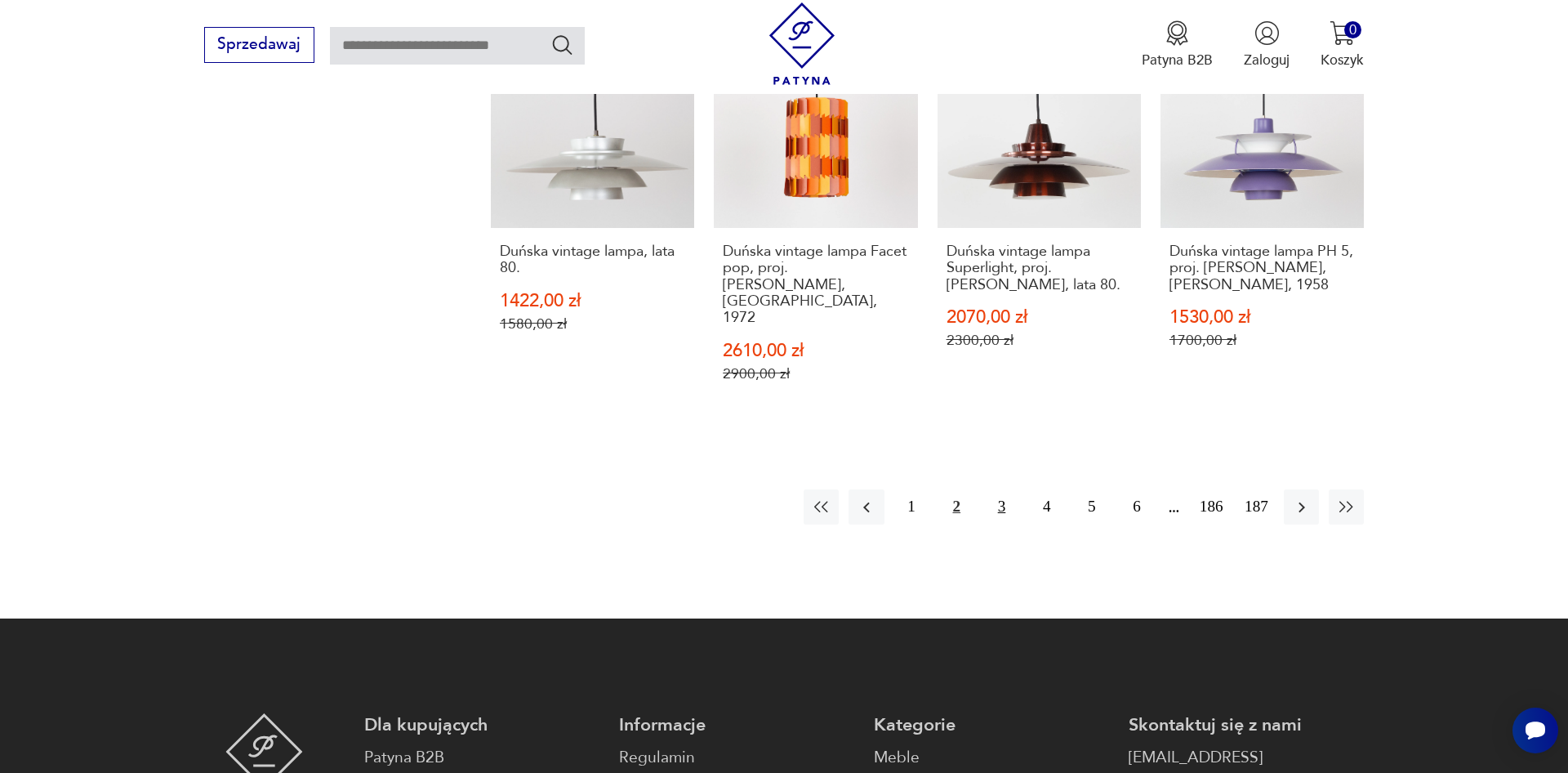
click at [1003, 490] on button "3" at bounding box center [1002, 507] width 35 height 35
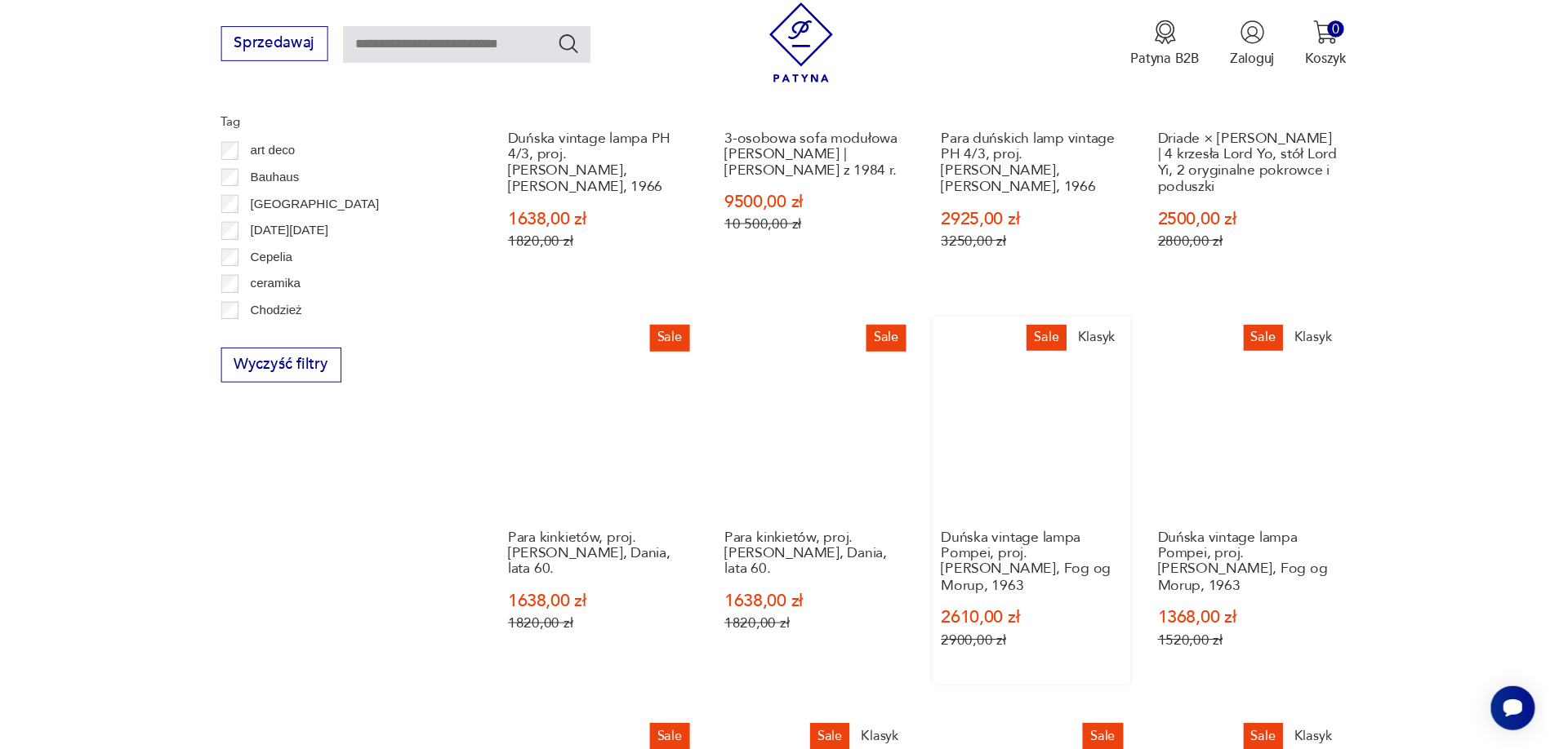
scroll to position [1110, 0]
